Goal: Task Accomplishment & Management: Use online tool/utility

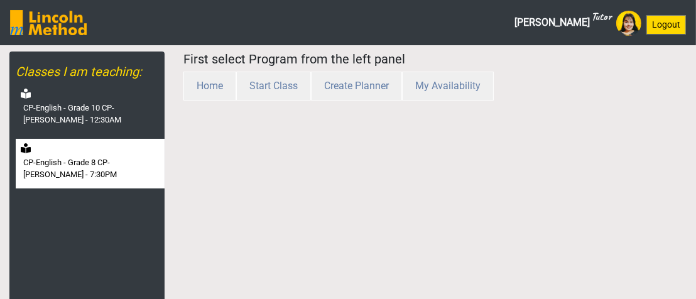
click at [92, 161] on label "CP-English - Grade 8 CP-[PERSON_NAME] - 7:30PM" at bounding box center [92, 168] width 139 height 24
select select "month"
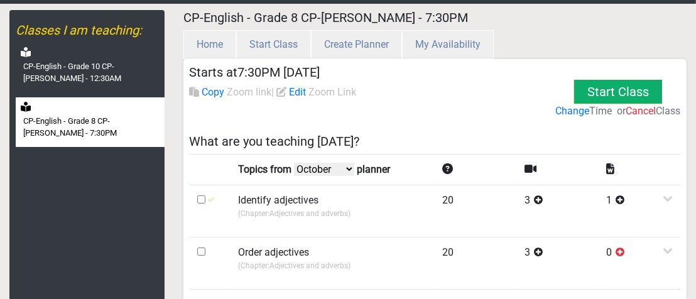
scroll to position [188, 0]
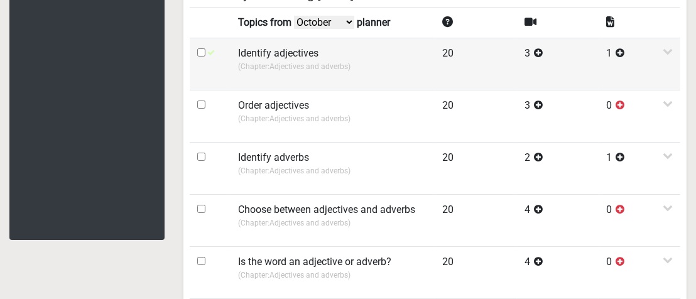
click at [198, 52] on input "checkbox" at bounding box center [201, 52] width 8 height 8
checkbox input "true"
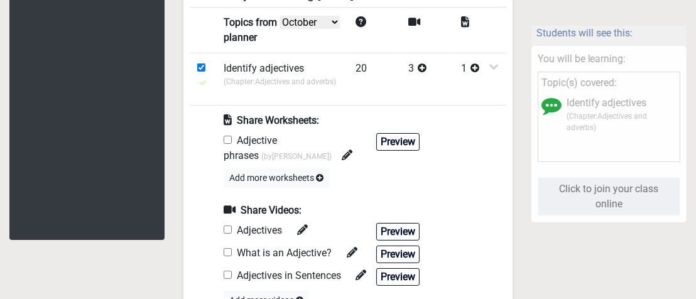
click at [227, 137] on input "checkbox" at bounding box center [228, 140] width 8 height 8
checkbox input "true"
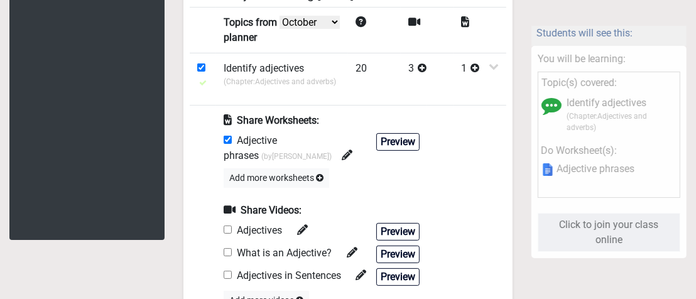
scroll to position [314, 0]
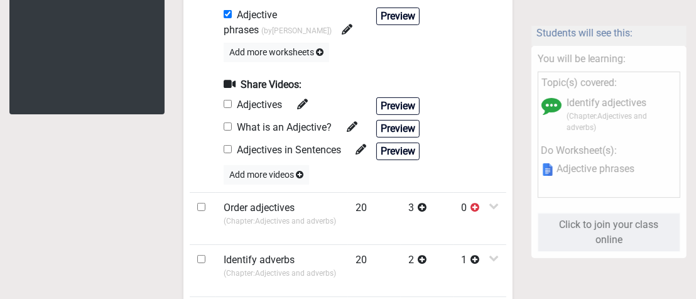
click at [225, 103] on input "checkbox" at bounding box center [228, 104] width 8 height 8
checkbox input "true"
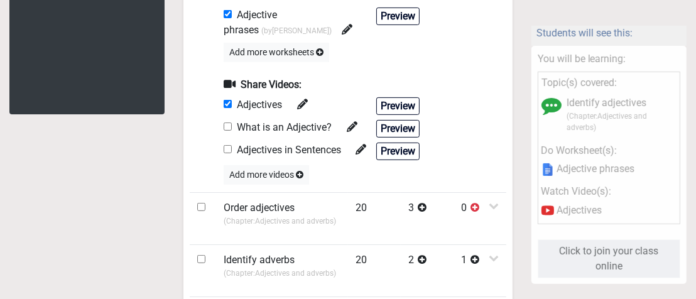
click at [226, 126] on input "checkbox" at bounding box center [228, 126] width 8 height 8
checkbox input "true"
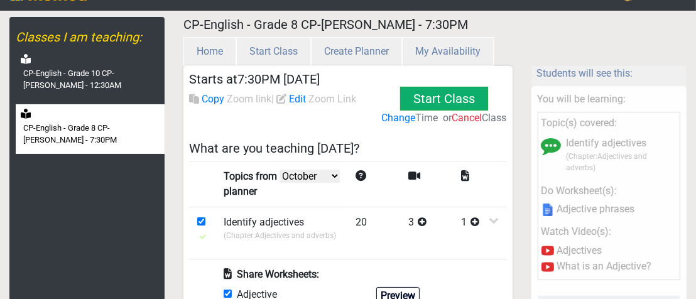
scroll to position [0, 0]
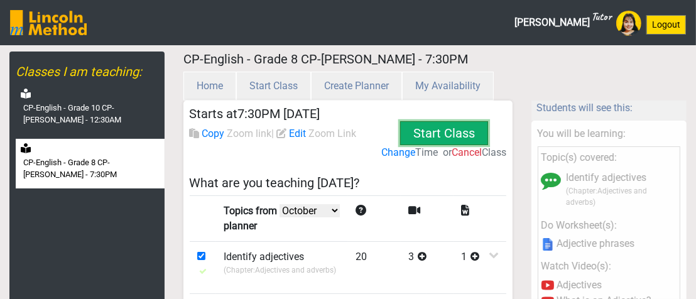
click at [441, 139] on button "Start Class" at bounding box center [444, 133] width 88 height 24
